Goal: Task Accomplishment & Management: Complete application form

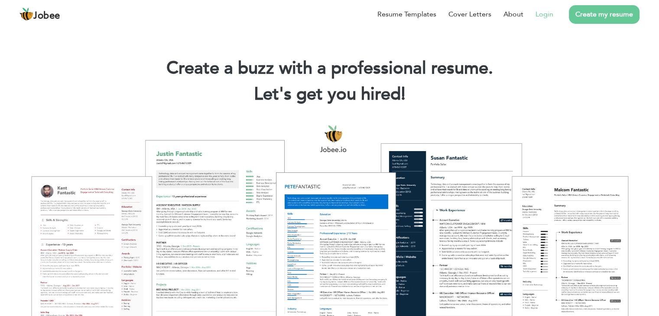
click at [540, 13] on link "Login" at bounding box center [545, 14] width 18 height 10
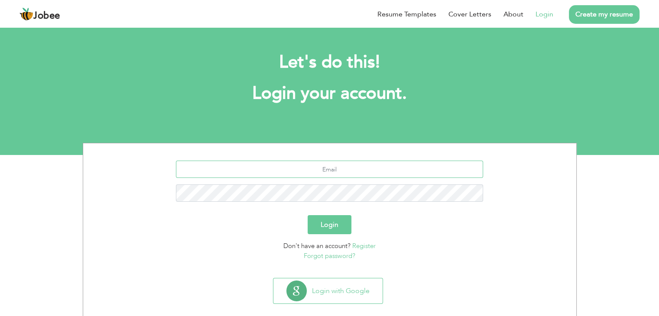
click at [375, 169] on input "text" at bounding box center [329, 169] width 307 height 17
type input "razigohar@gmail.com"
click at [324, 223] on button "Login" at bounding box center [330, 224] width 44 height 19
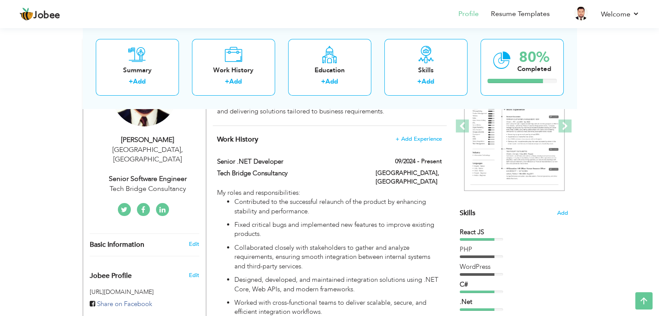
scroll to position [124, 0]
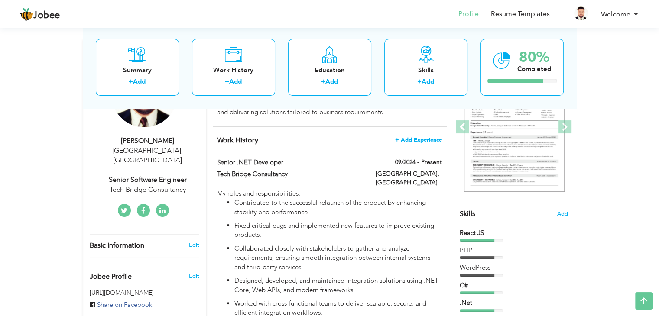
click at [416, 141] on span "+ Add Experience" at bounding box center [418, 140] width 47 height 6
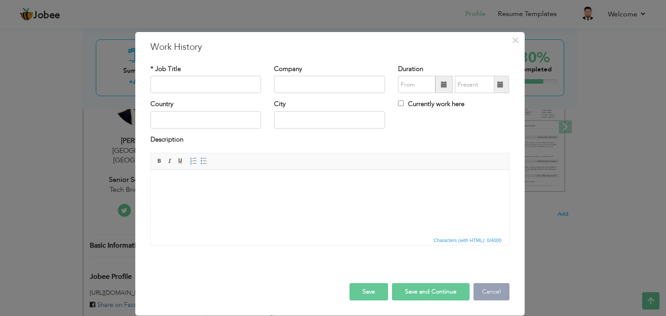
click at [484, 290] on button "Cancel" at bounding box center [491, 291] width 36 height 17
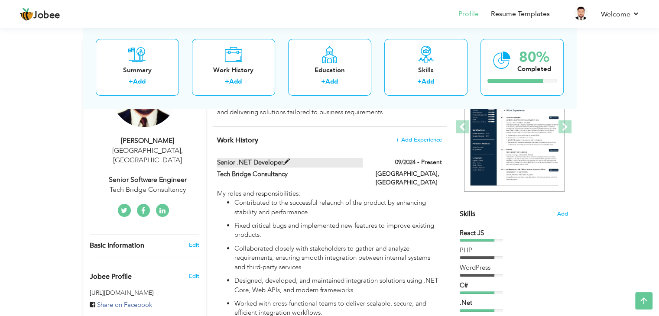
click at [326, 159] on label "Senior .NET Developer" at bounding box center [290, 162] width 146 height 9
type input "Senior .NET Developer"
type input "Tech Bridge Consultancy"
type input "09/2024"
type input "[GEOGRAPHIC_DATA]"
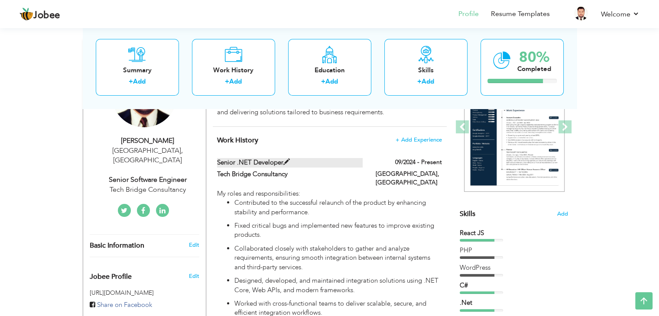
type input "[GEOGRAPHIC_DATA]"
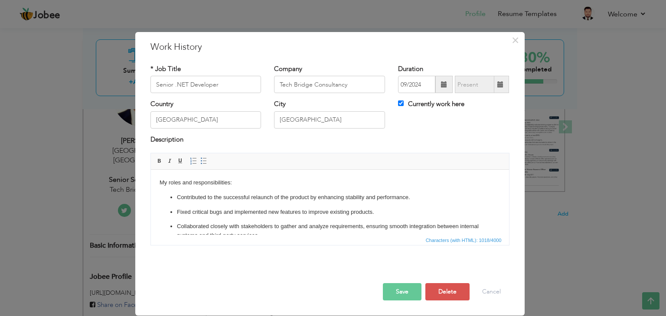
click at [404, 101] on label "Currently work here" at bounding box center [431, 104] width 66 height 9
click at [403, 101] on input "Currently work here" at bounding box center [401, 104] width 6 height 6
checkbox input "false"
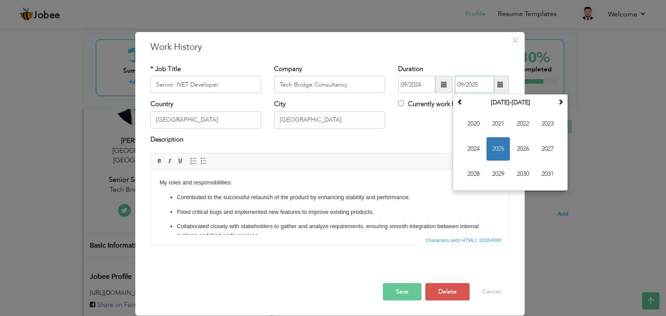
click at [462, 89] on input "09/2025" at bounding box center [474, 84] width 39 height 17
click at [491, 146] on span "2025" at bounding box center [497, 148] width 23 height 23
click at [499, 149] on span "Jun" at bounding box center [497, 148] width 23 height 23
type input "06/2025"
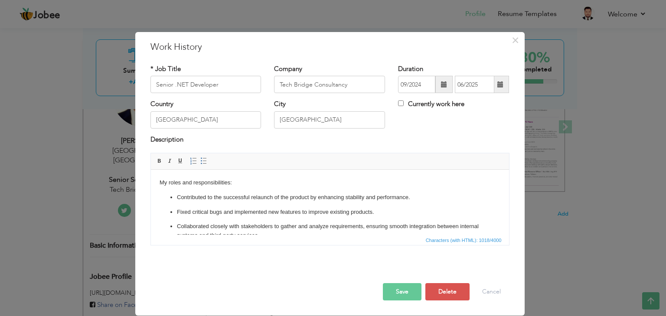
click at [399, 288] on button "Save" at bounding box center [402, 291] width 39 height 17
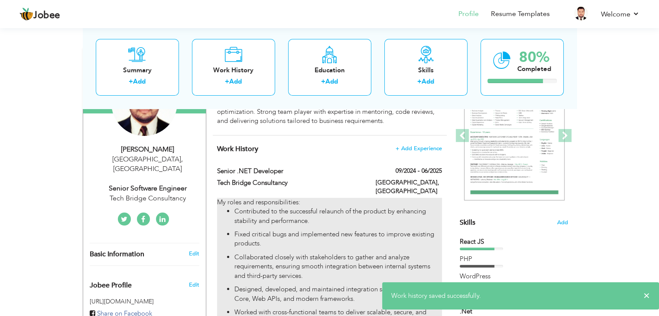
scroll to position [114, 0]
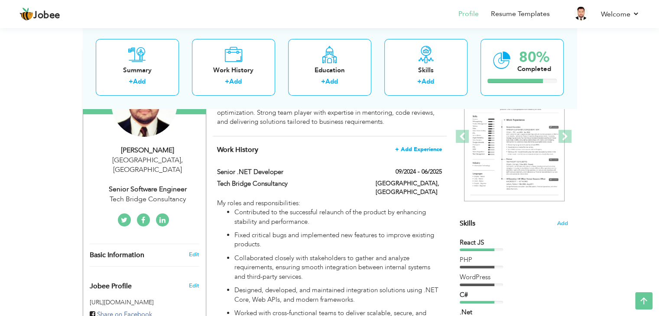
click at [419, 146] on span "+ Add Experience" at bounding box center [418, 149] width 47 height 6
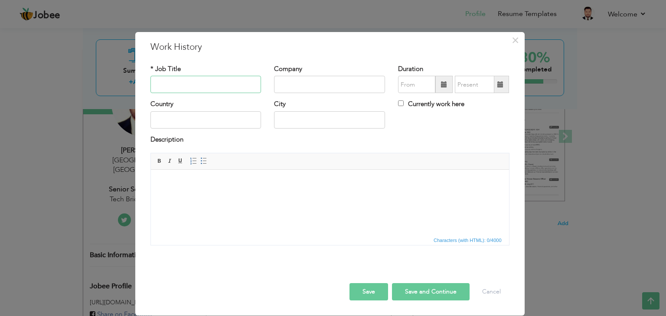
click at [224, 80] on input "text" at bounding box center [205, 84] width 111 height 17
click at [187, 84] on input "Senior Full Stack Engineer" at bounding box center [205, 84] width 111 height 17
click at [224, 83] on input "Senior FullStack Engineer" at bounding box center [205, 84] width 111 height 17
type input "Senior FullStack Engineer"
click at [292, 82] on input "text" at bounding box center [329, 84] width 111 height 17
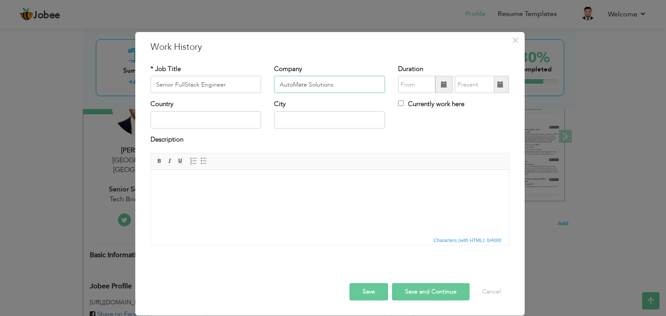
type input "AutoMate Solutions"
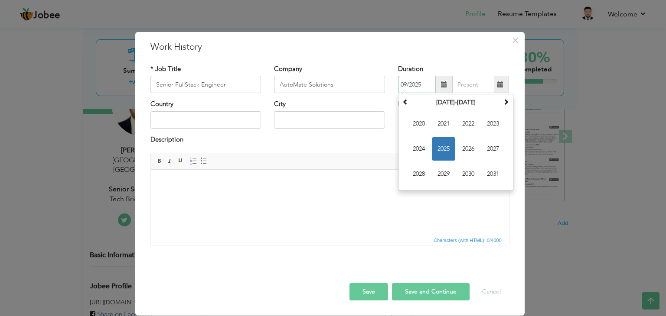
click at [398, 87] on input "09/2025" at bounding box center [416, 84] width 37 height 17
click at [444, 146] on span "2025" at bounding box center [443, 148] width 23 height 23
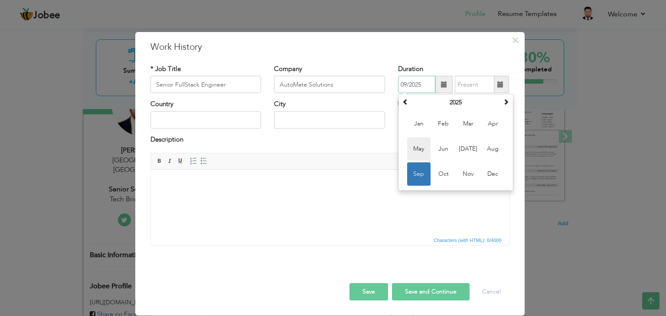
click at [426, 148] on span "May" at bounding box center [418, 148] width 23 height 23
type input "05/2025"
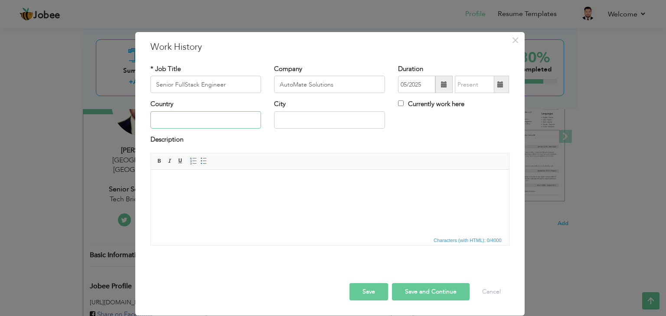
click at [233, 117] on input "text" at bounding box center [205, 119] width 111 height 17
type input "[GEOGRAPHIC_DATA]"
click at [399, 101] on input "Currently work here" at bounding box center [401, 104] width 6 height 6
checkbox input "true"
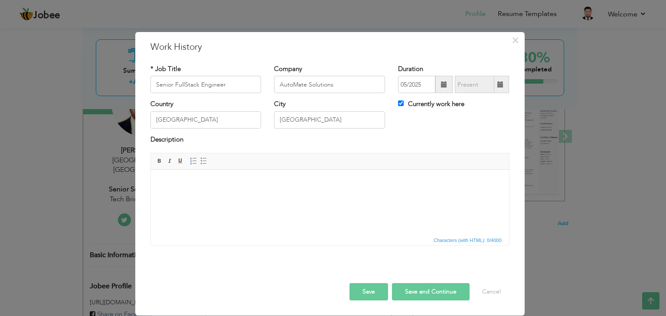
click at [371, 290] on button "Save" at bounding box center [368, 291] width 39 height 17
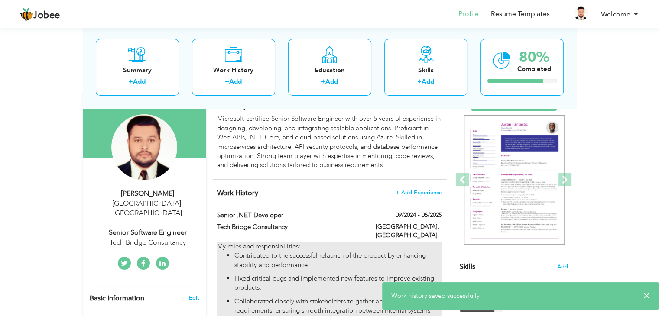
scroll to position [71, 0]
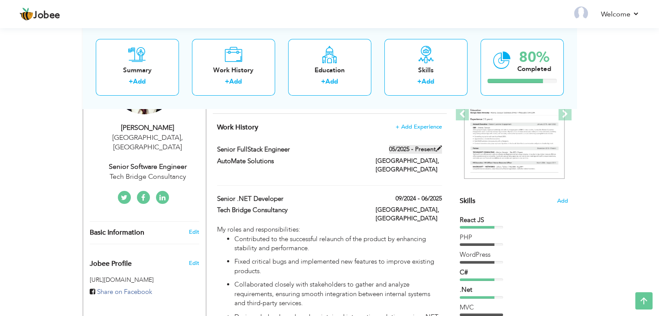
scroll to position [137, 0]
click at [435, 149] on label "05/2025 - Present" at bounding box center [415, 149] width 53 height 9
type input "Senior FullStack Engineer"
type input "AutoMate Solutions"
type input "05/2025"
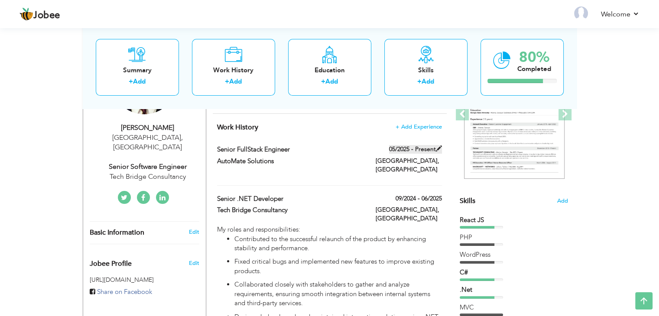
type input "[GEOGRAPHIC_DATA]"
checkbox input "true"
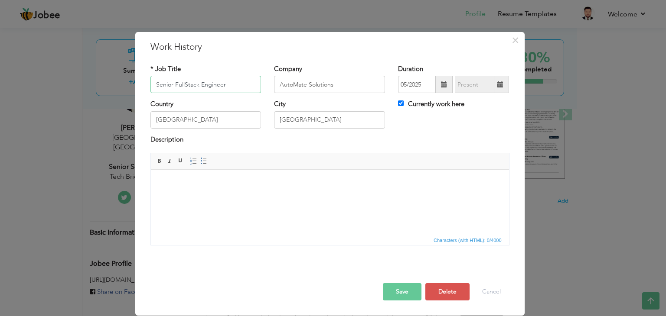
paste input "Full"
click at [400, 291] on button "Save" at bounding box center [402, 291] width 39 height 17
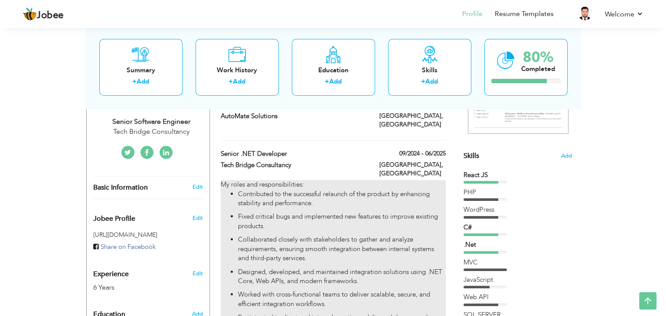
scroll to position [182, 0]
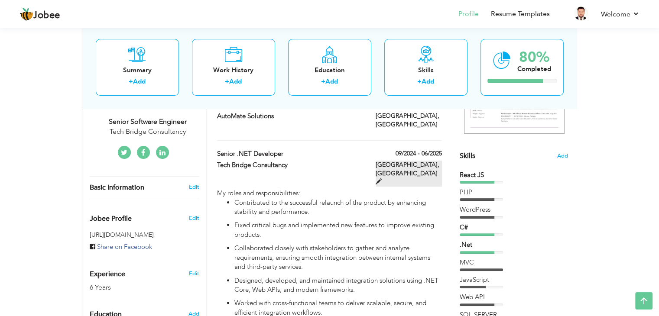
click at [382, 179] on span at bounding box center [379, 182] width 6 height 6
type input "Senior .NET Developer"
type input "Tech Bridge Consultancy"
type input "09/2024"
type input "06/2025"
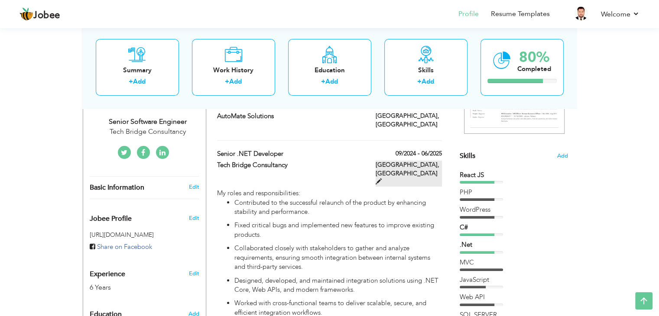
checkbox input "false"
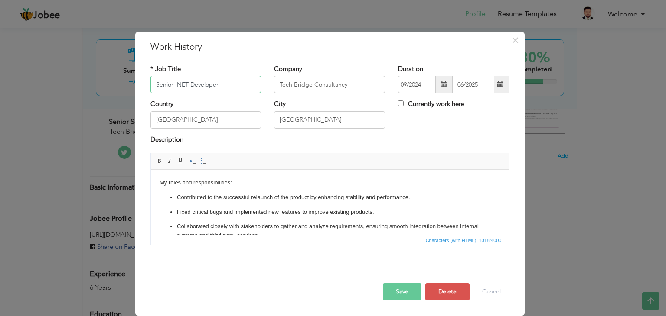
scroll to position [96, 0]
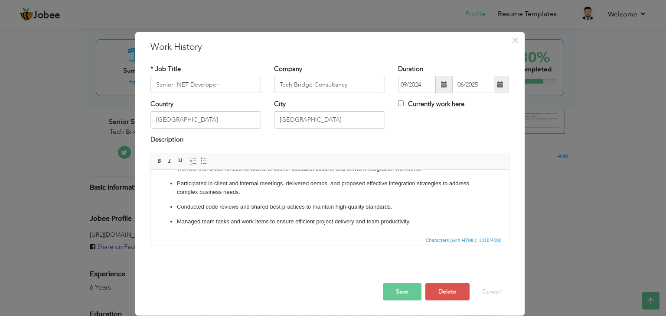
click at [348, 208] on p "Conducted code reviews and shared best practices to maintain high-quality stand…" at bounding box center [329, 207] width 306 height 9
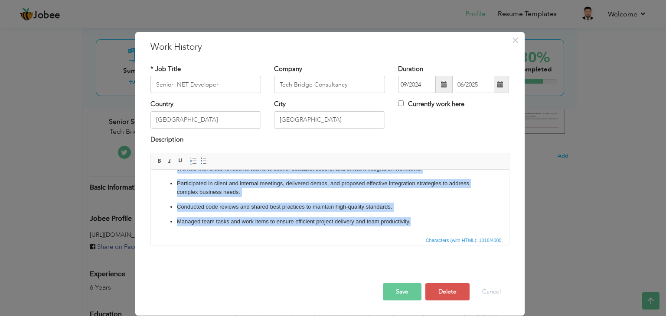
copy body "My roles and responsibilities: Contributed to the successful relaunch of the pr…"
